Goal: Information Seeking & Learning: Find specific fact

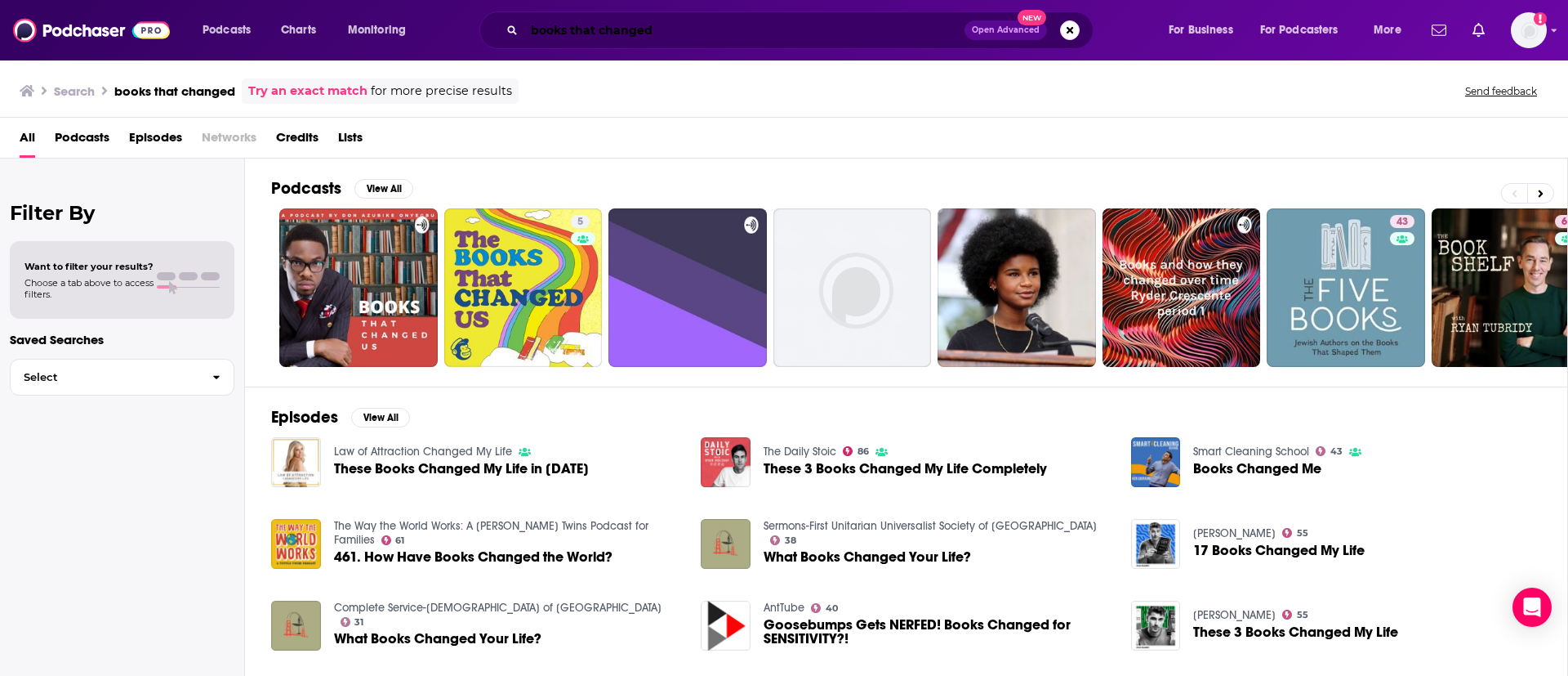
click at [831, 38] on input "books that changed" at bounding box center [745, 30] width 441 height 26
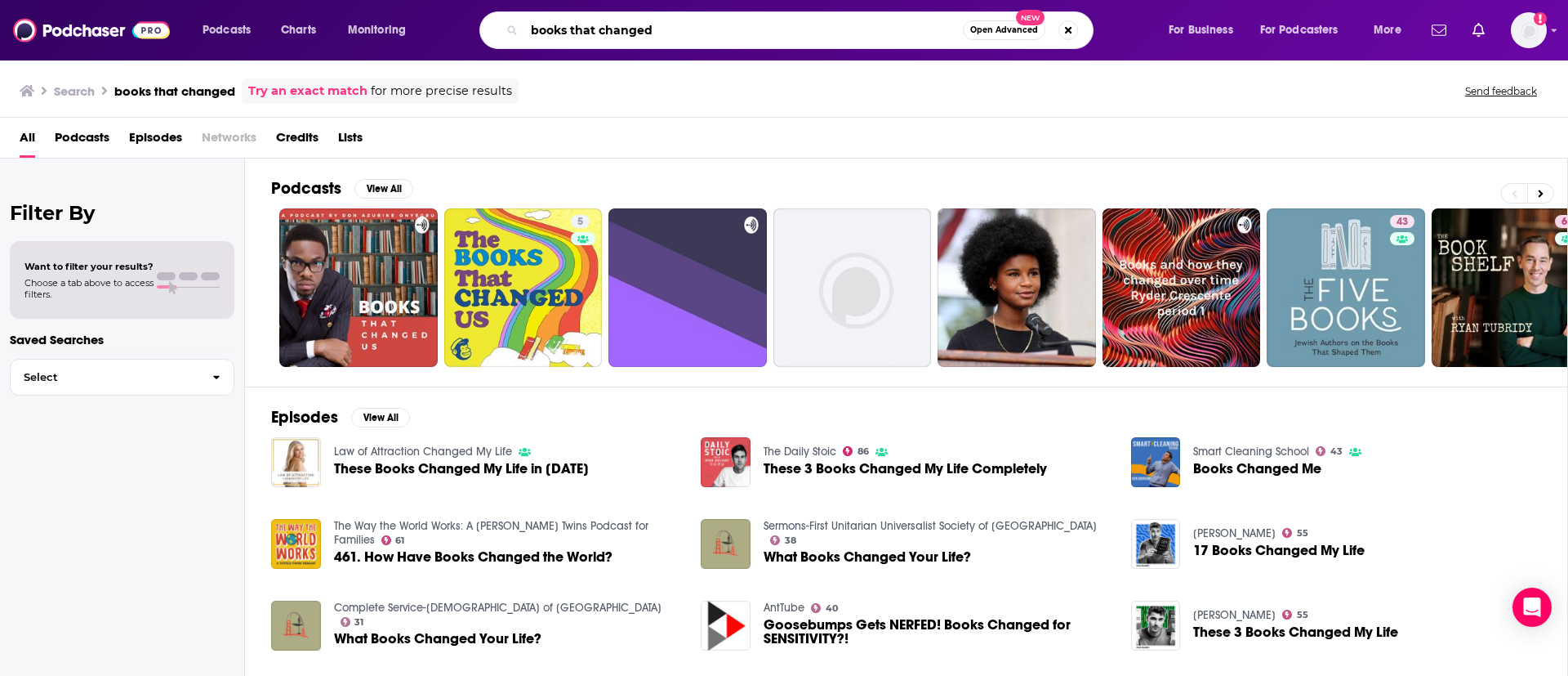
paste input "[PERSON_NAME]"
paste input "Search podcasts, credits, & more..."
type input "[PERSON_NAME]"
